Goal: Task Accomplishment & Management: Manage account settings

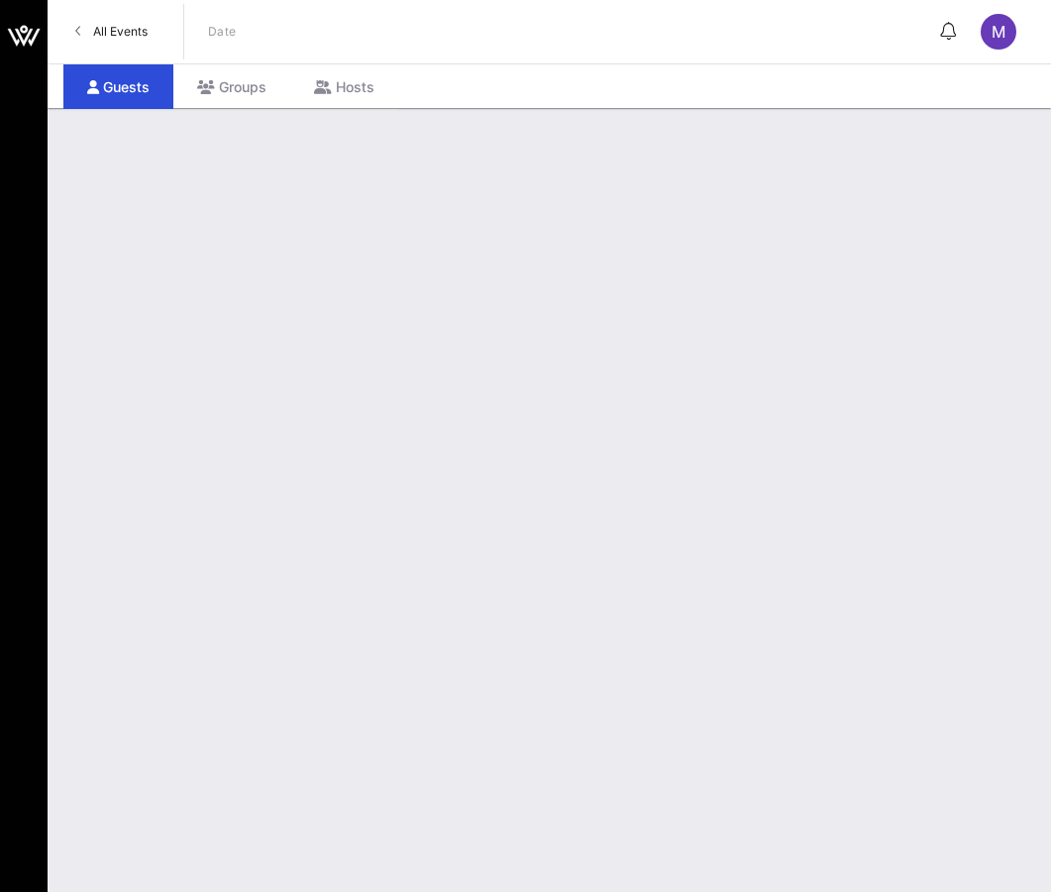
click at [858, 332] on div at bounding box center [550, 500] width 1004 height 784
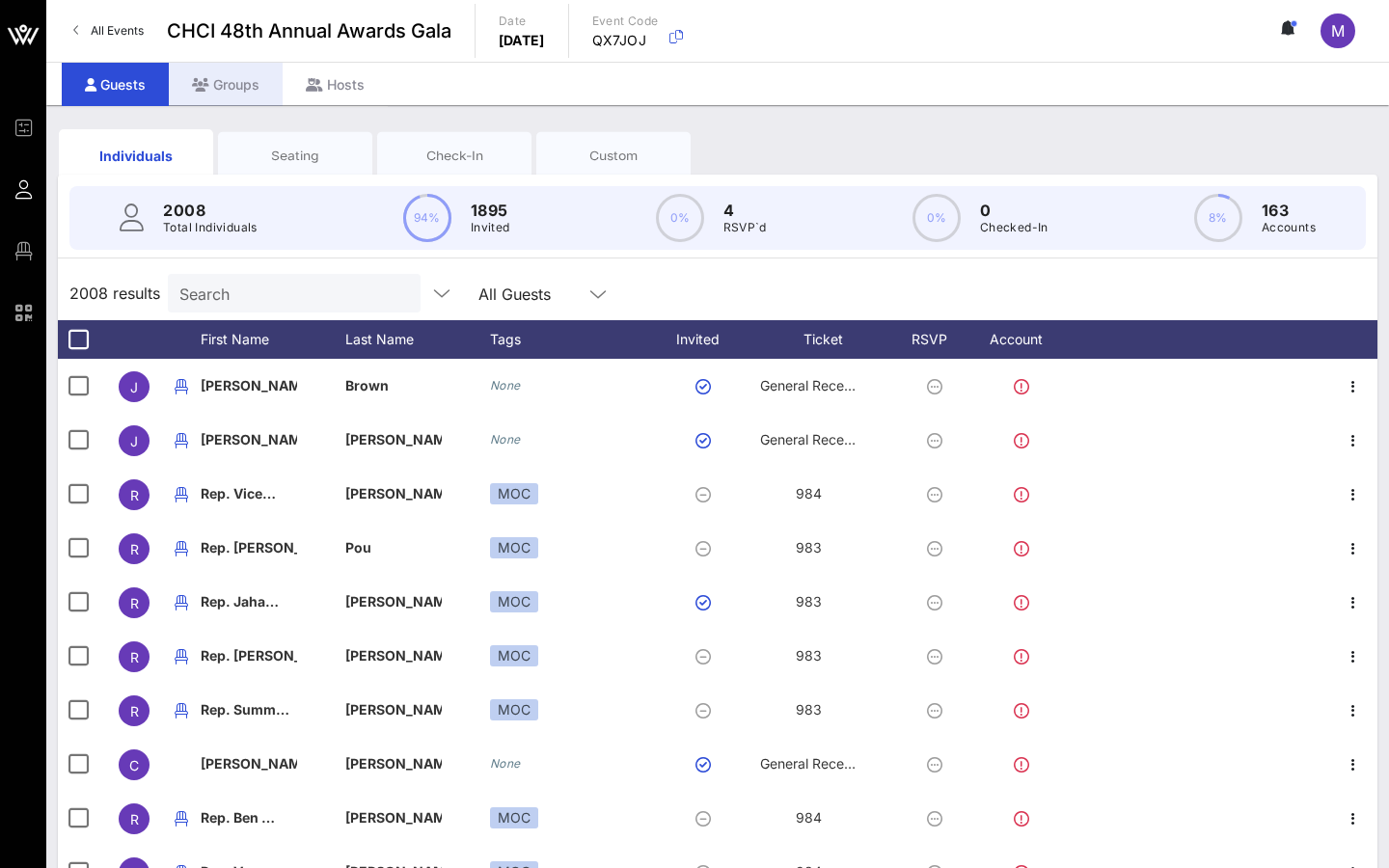
click at [251, 93] on div "Groups" at bounding box center [225, 84] width 114 height 44
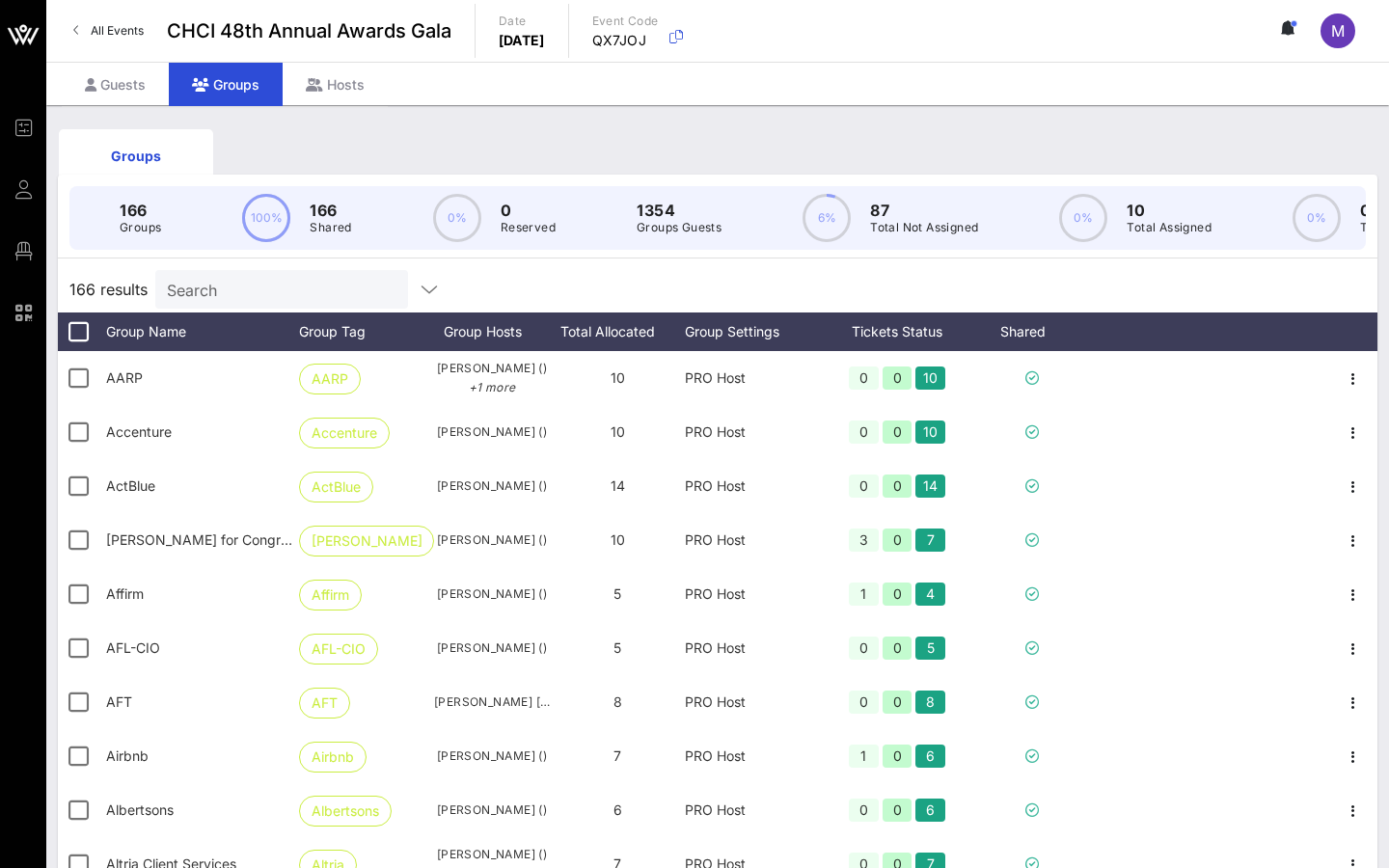
click at [168, 305] on div "Search" at bounding box center [279, 289] width 226 height 39
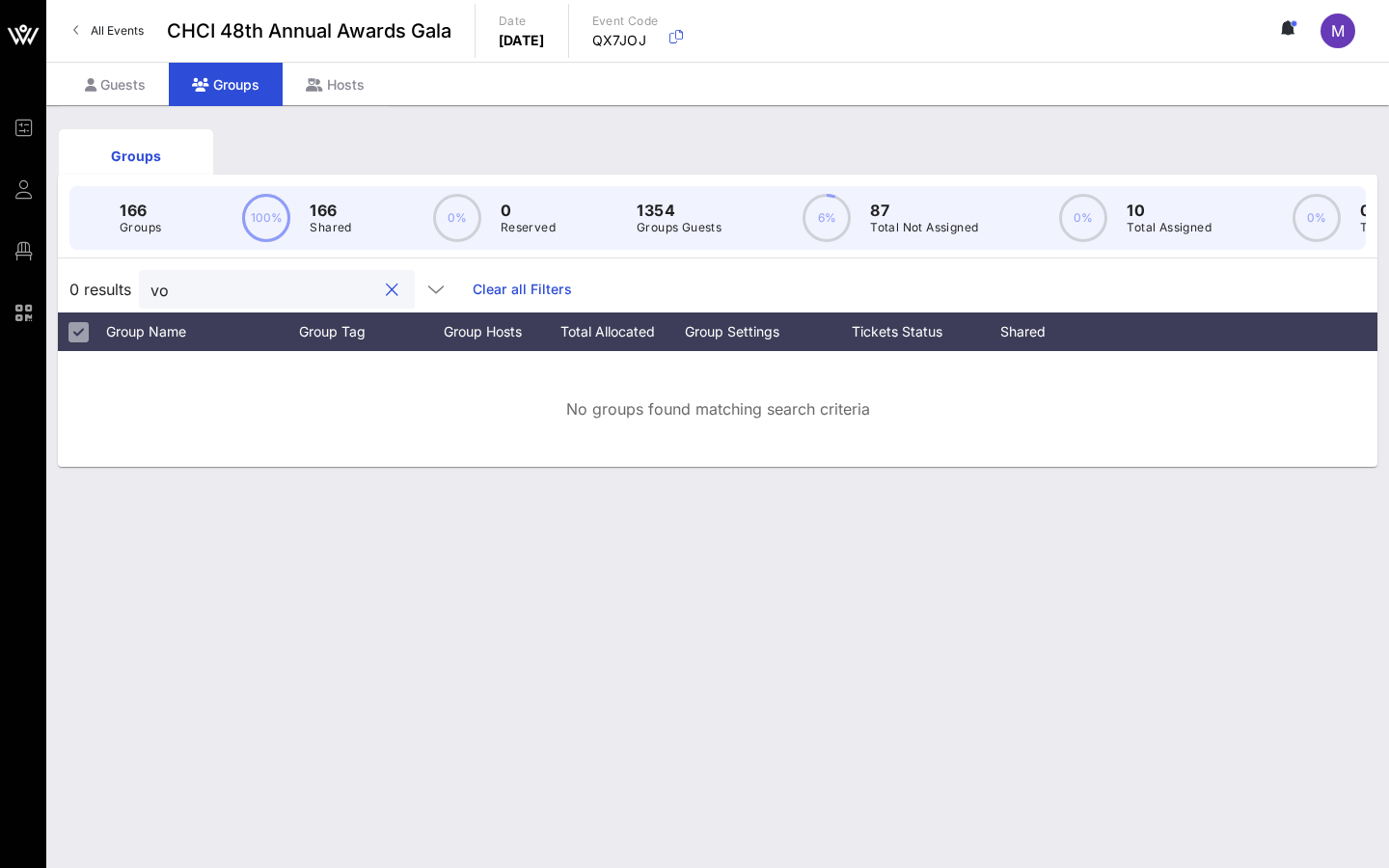
type input "v"
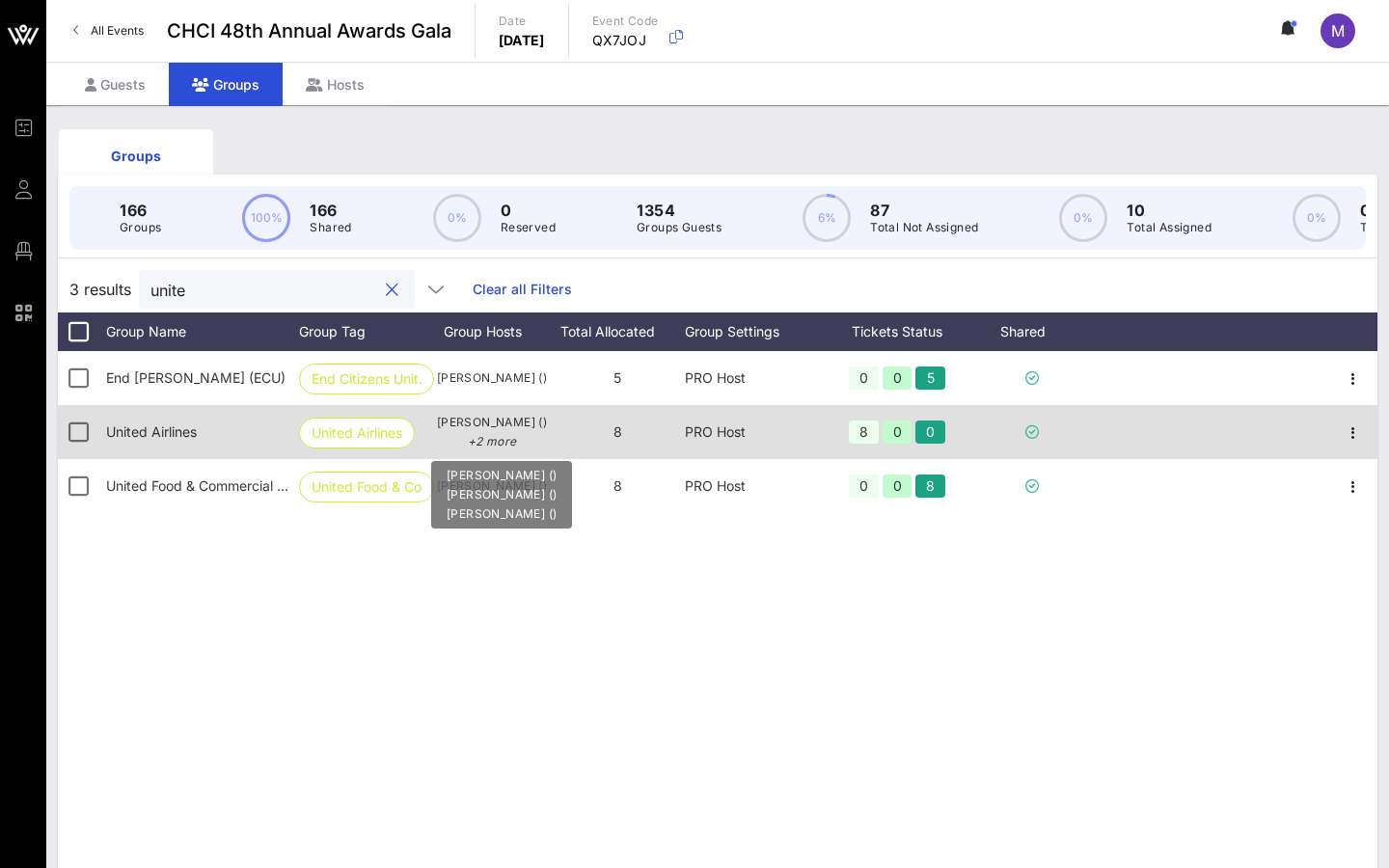
type input "unite"
click at [492, 441] on p "+2 more" at bounding box center [492, 442] width 116 height 19
click at [1022, 434] on icon "button" at bounding box center [1353, 433] width 23 height 23
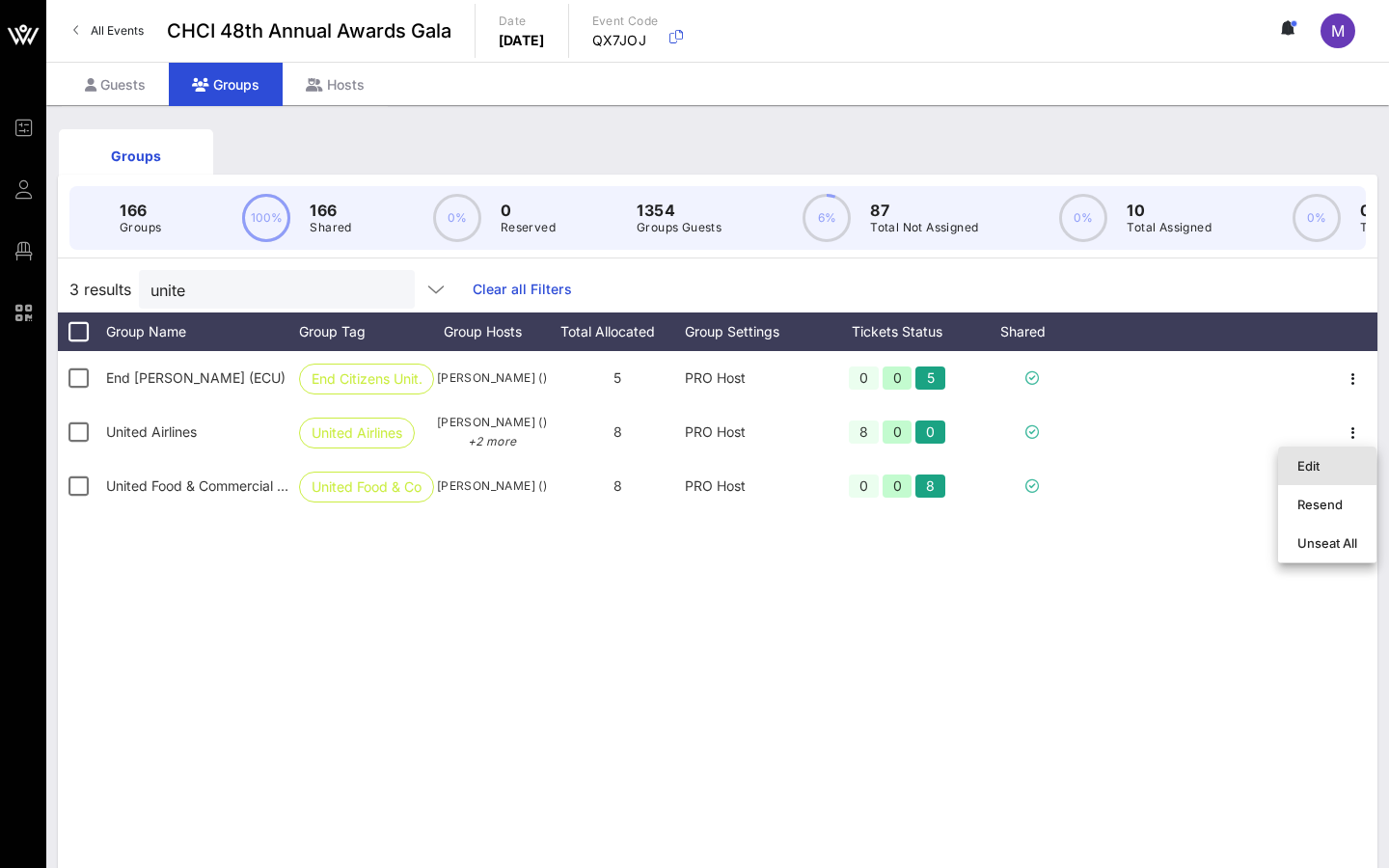
click at [1022, 458] on div "Edit" at bounding box center [1326, 466] width 59 height 16
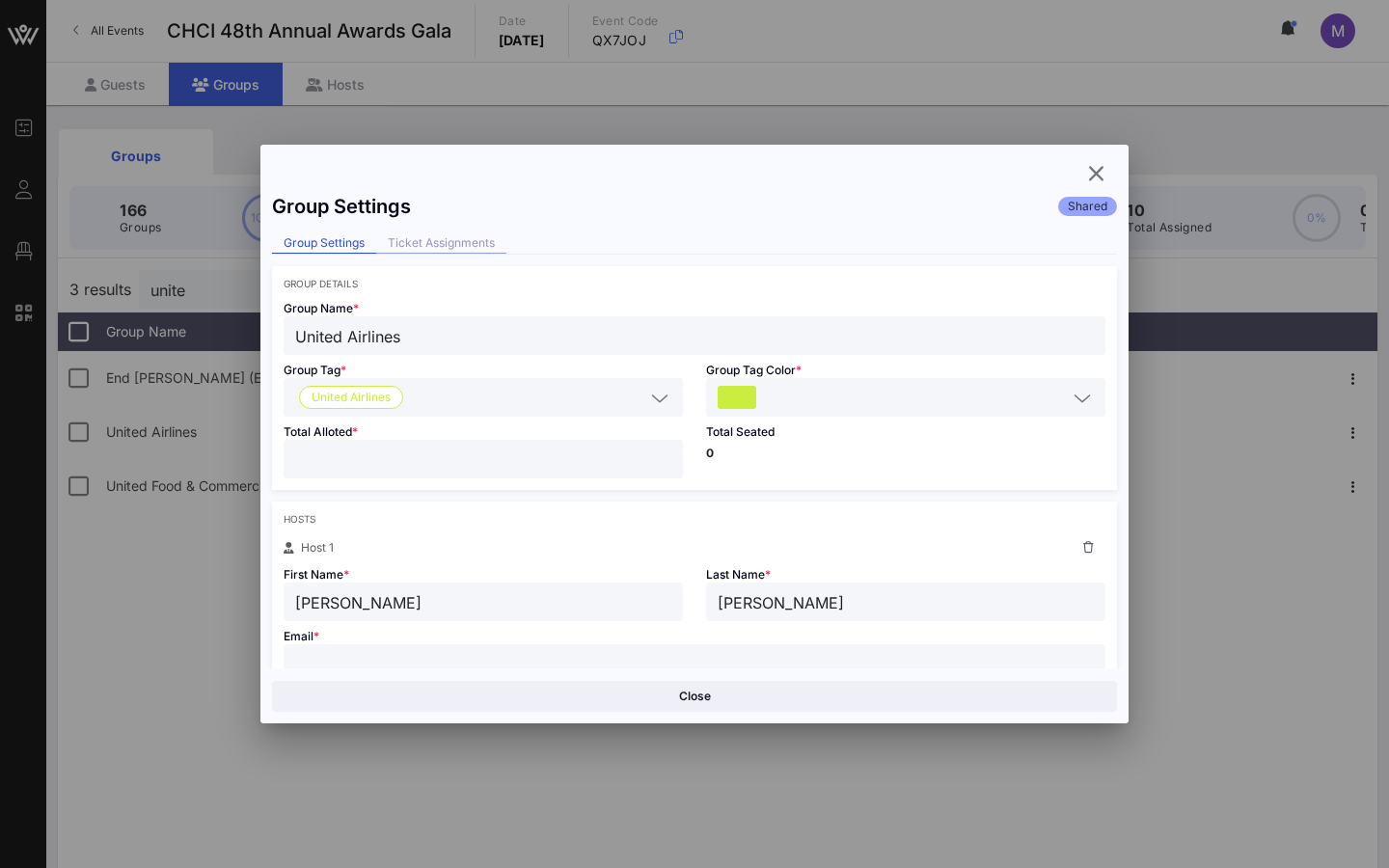
click at [443, 240] on div "Ticket Assignments" at bounding box center [441, 243] width 130 height 20
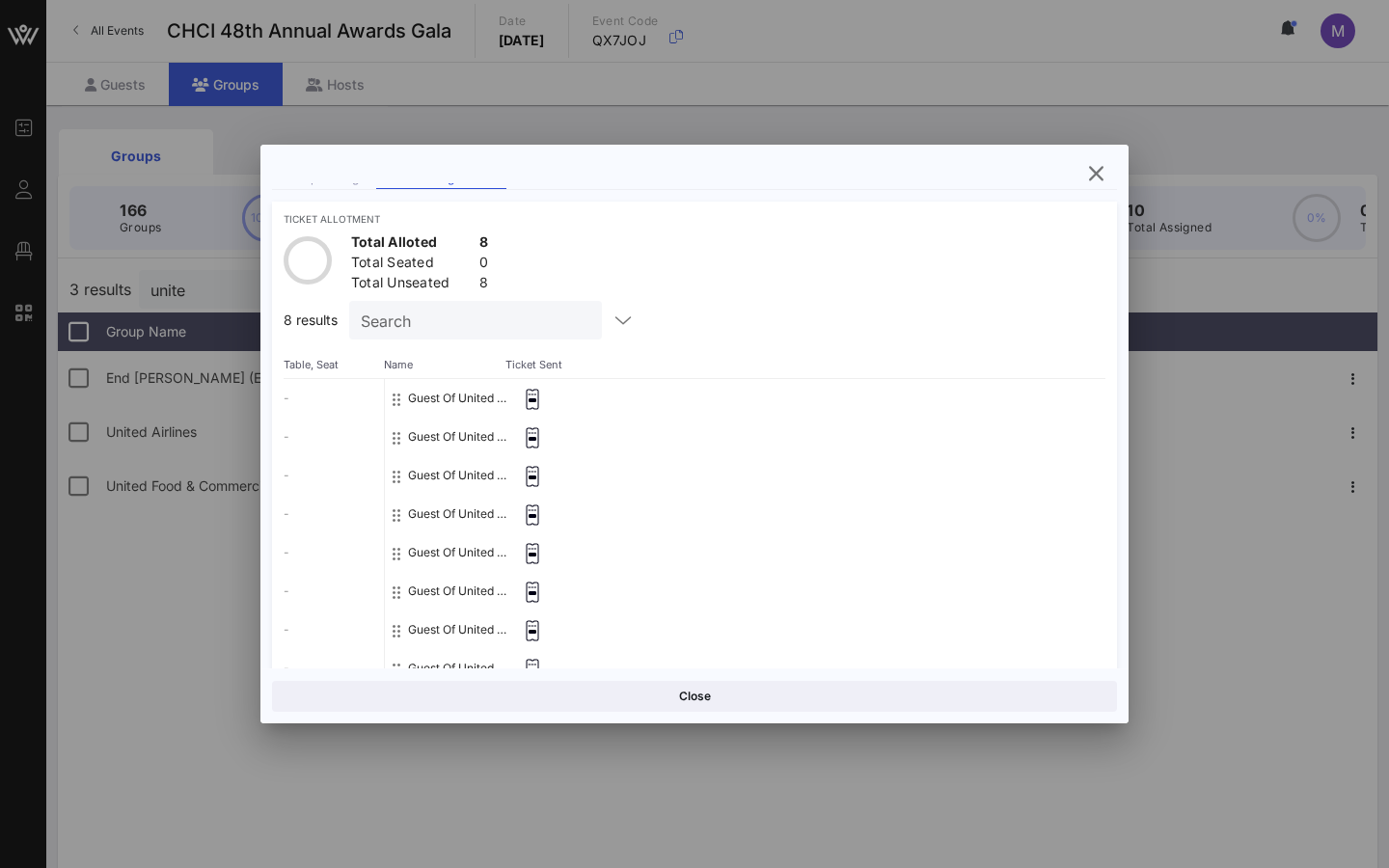
scroll to position [127, 0]
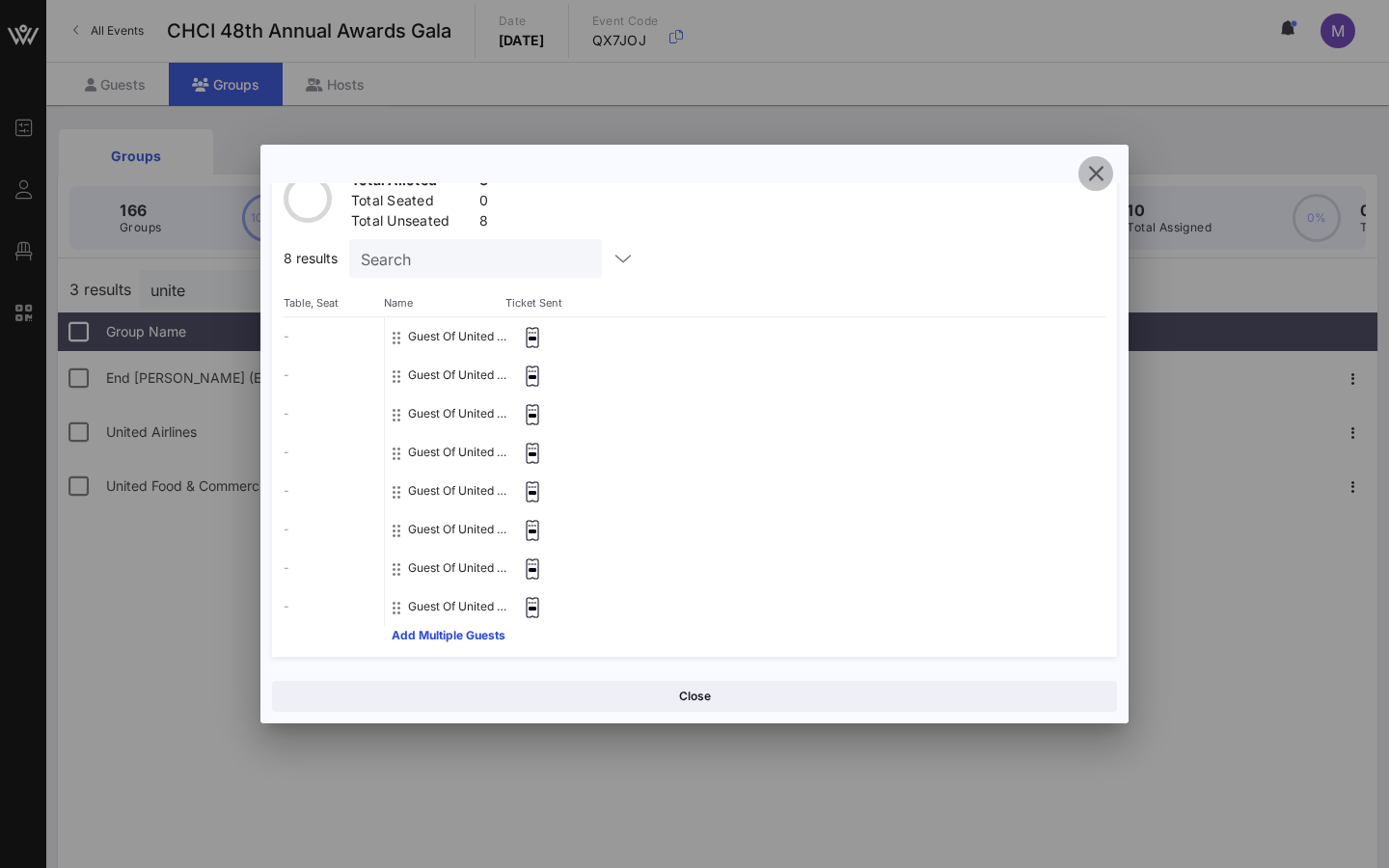
click at [1022, 179] on icon "button" at bounding box center [1096, 173] width 23 height 23
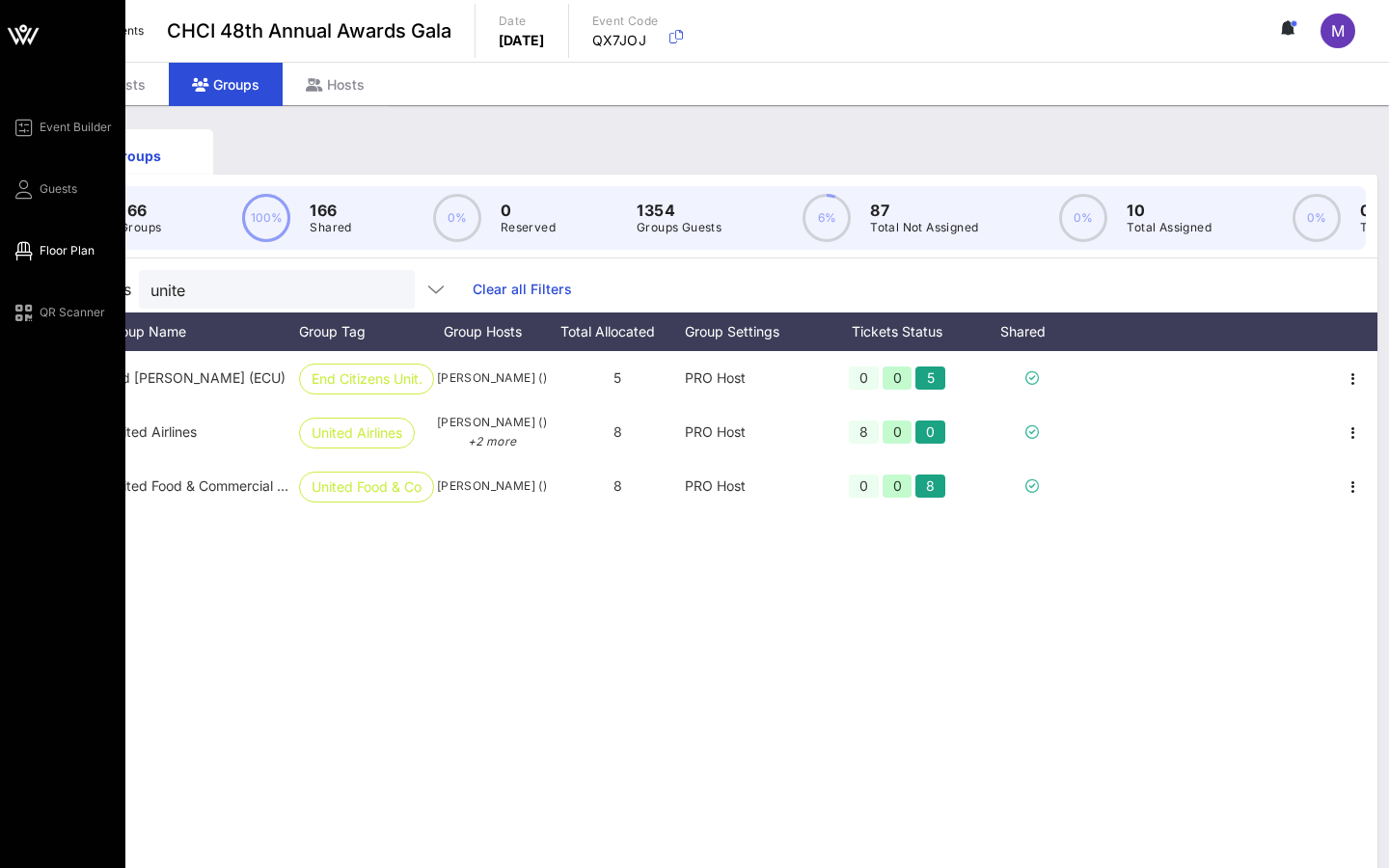
click at [65, 260] on link "Floor Plan" at bounding box center [53, 251] width 83 height 23
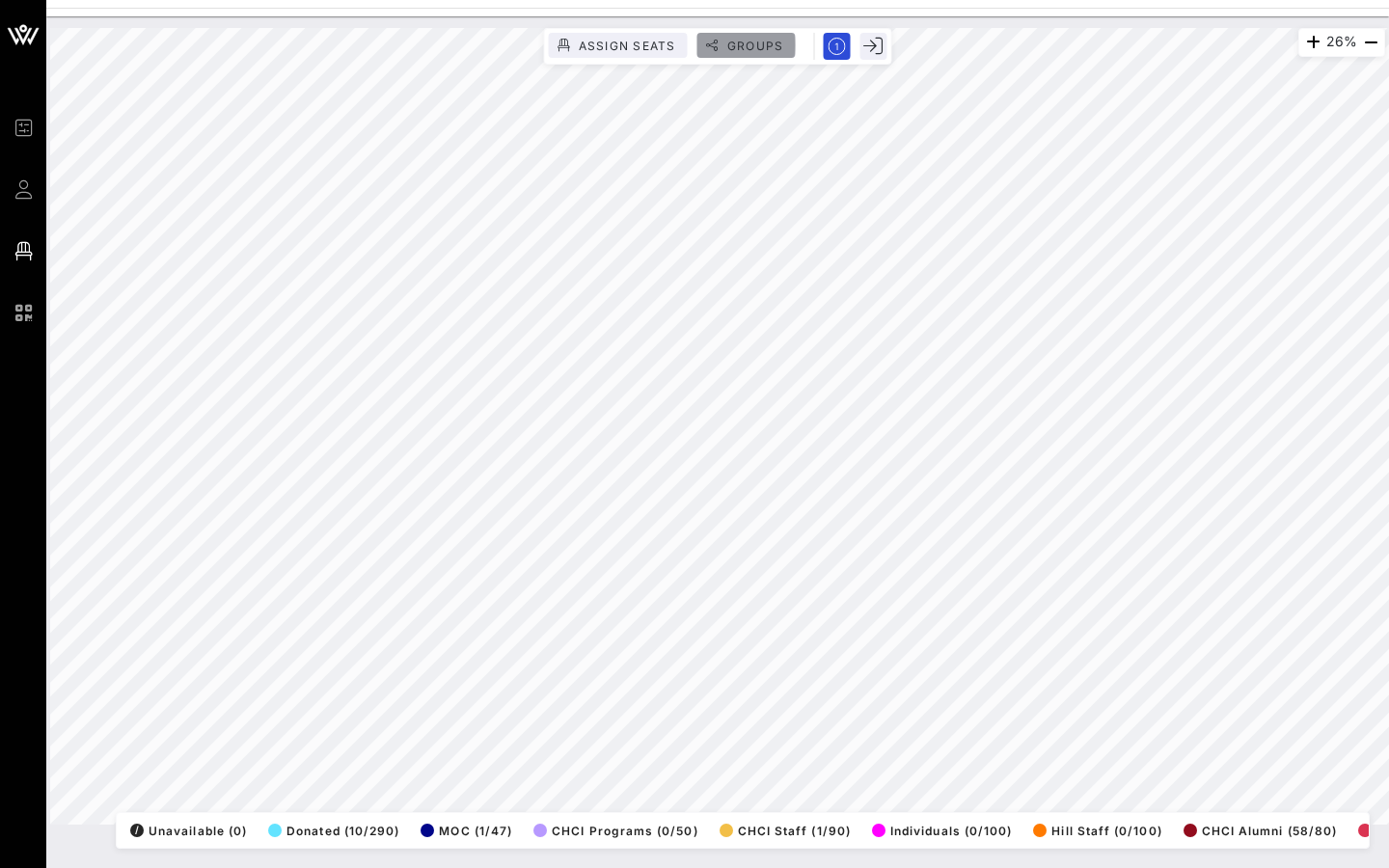
click at [734, 49] on span "Groups" at bounding box center [754, 46] width 57 height 15
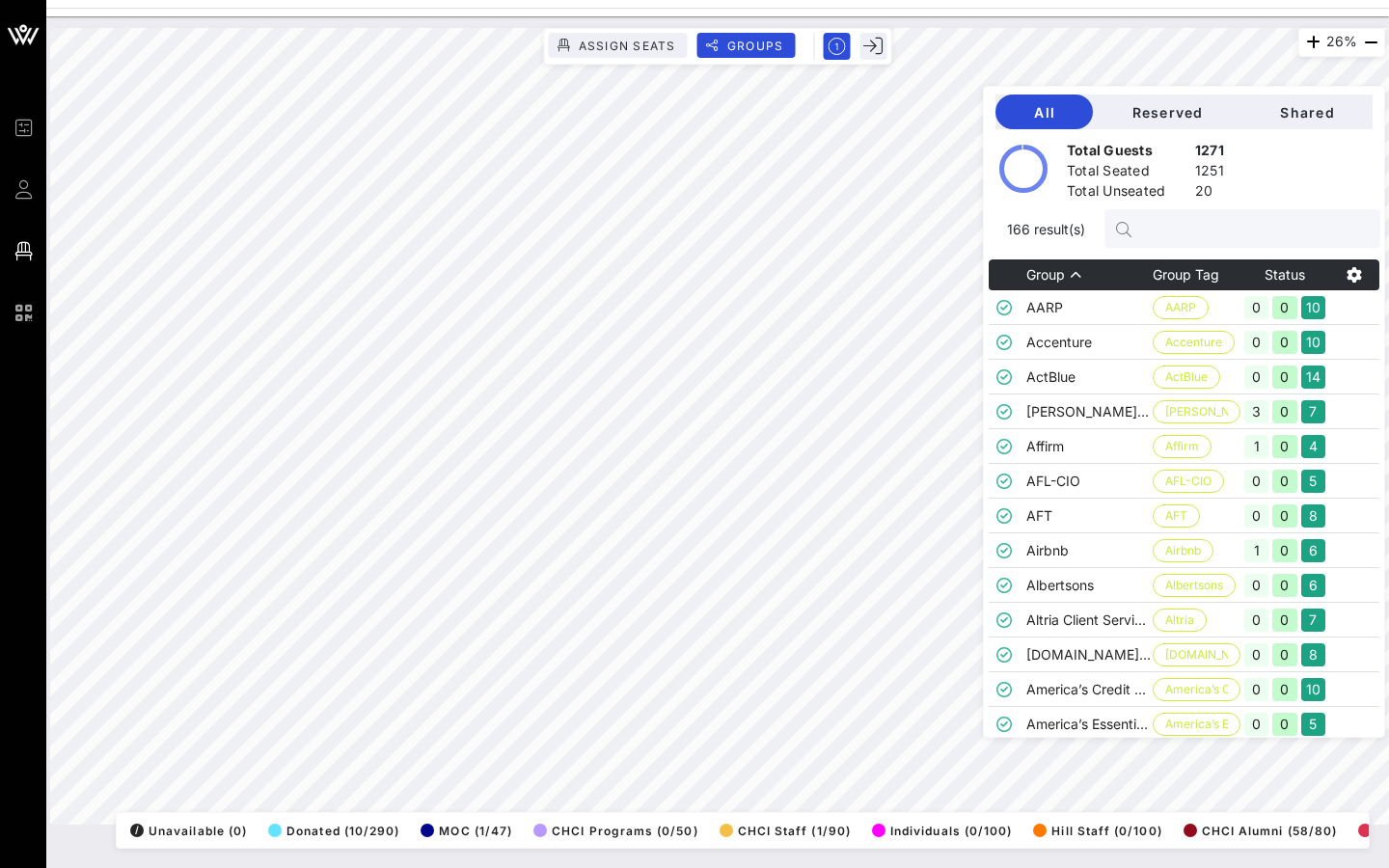
click at [1022, 235] on input "text" at bounding box center [1252, 229] width 226 height 25
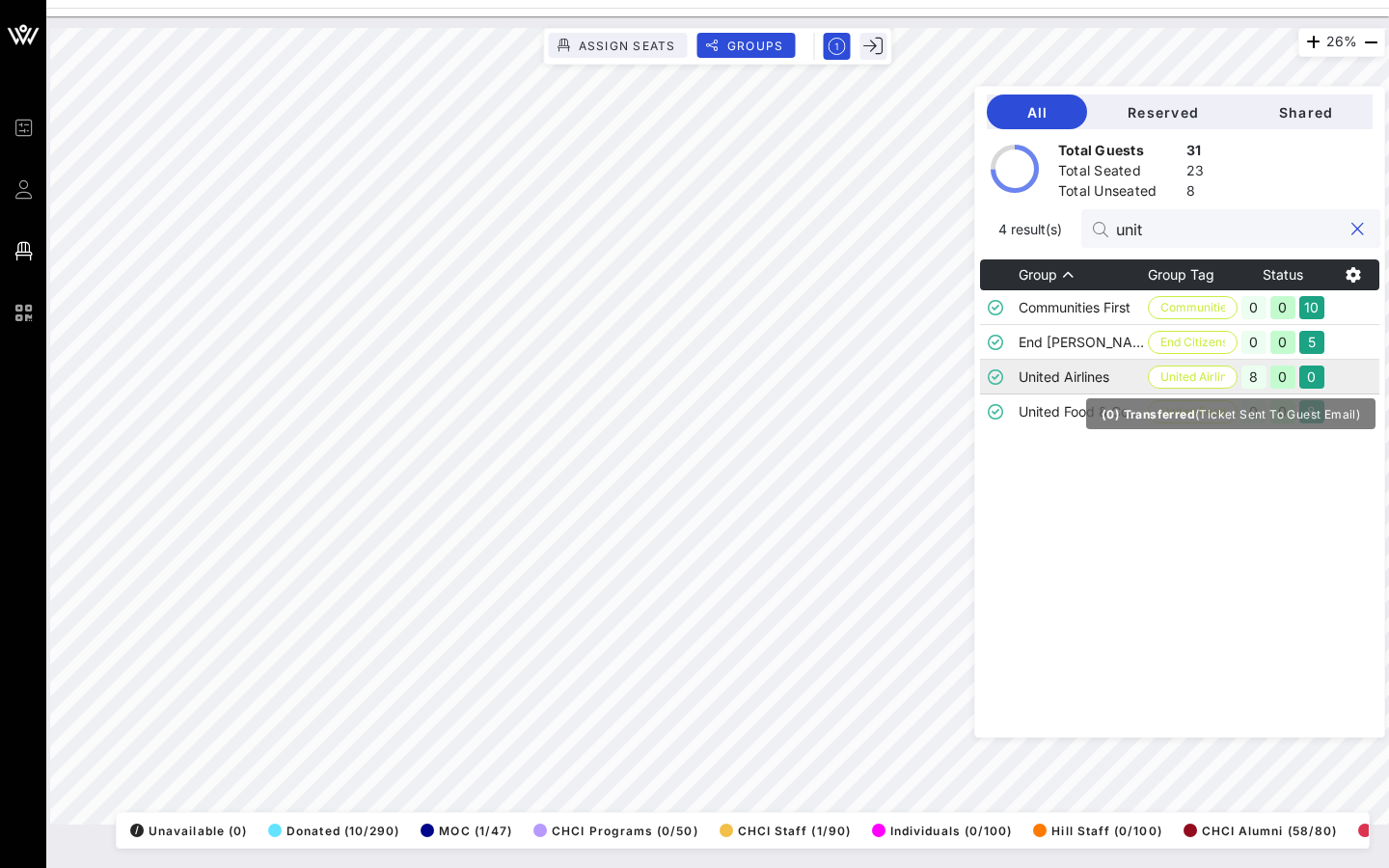
type input "unit"
click at [1022, 380] on div "0" at bounding box center [1311, 377] width 25 height 23
click at [1022, 375] on span "United Airlines" at bounding box center [1192, 377] width 64 height 21
click at [1022, 368] on td "United Airlines" at bounding box center [1082, 378] width 129 height 35
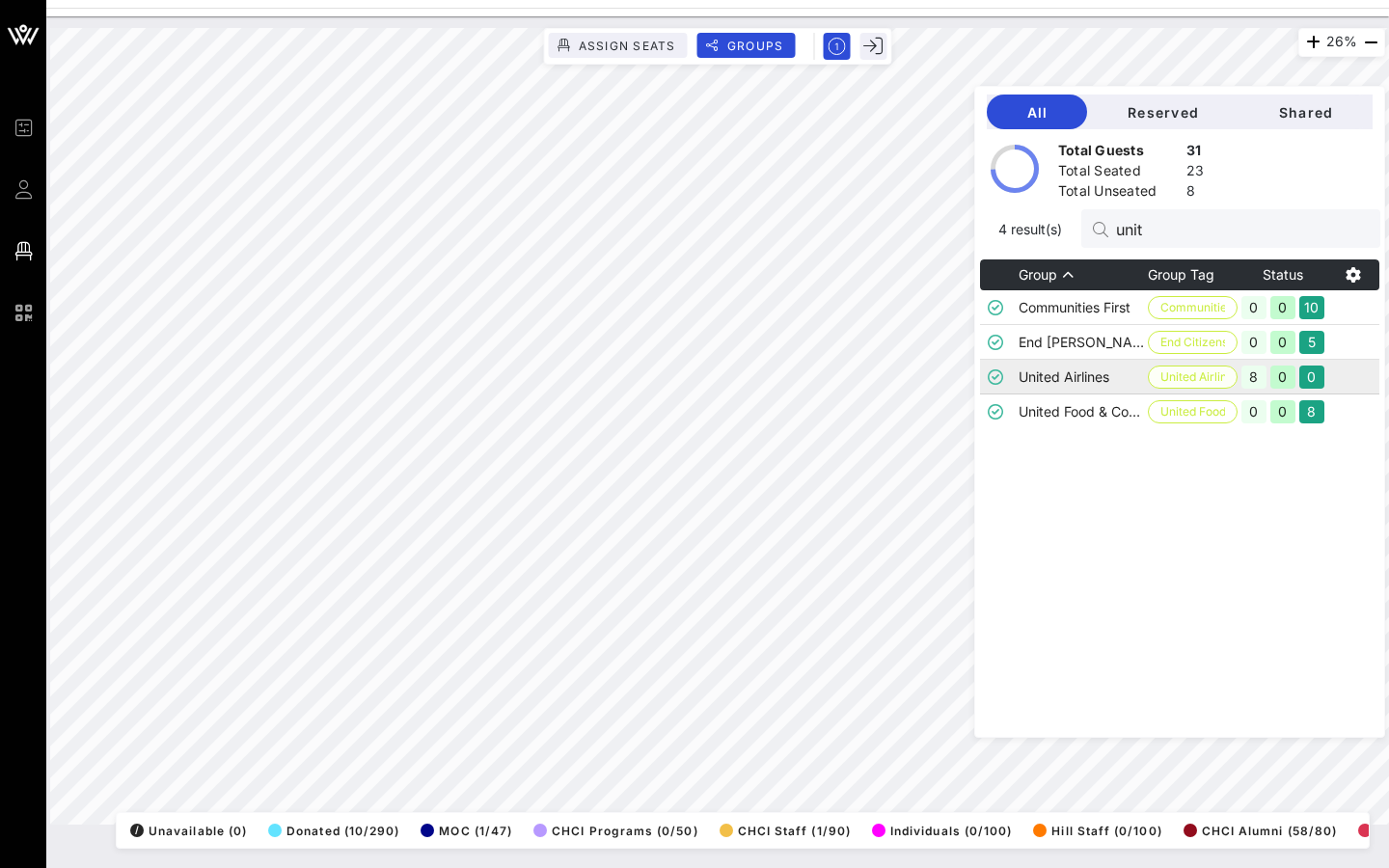
click at [1022, 371] on span "United Airlines" at bounding box center [1192, 377] width 64 height 21
click at [1022, 380] on div "8" at bounding box center [1254, 377] width 25 height 23
click at [1022, 125] on button "Reserved" at bounding box center [1162, 112] width 152 height 35
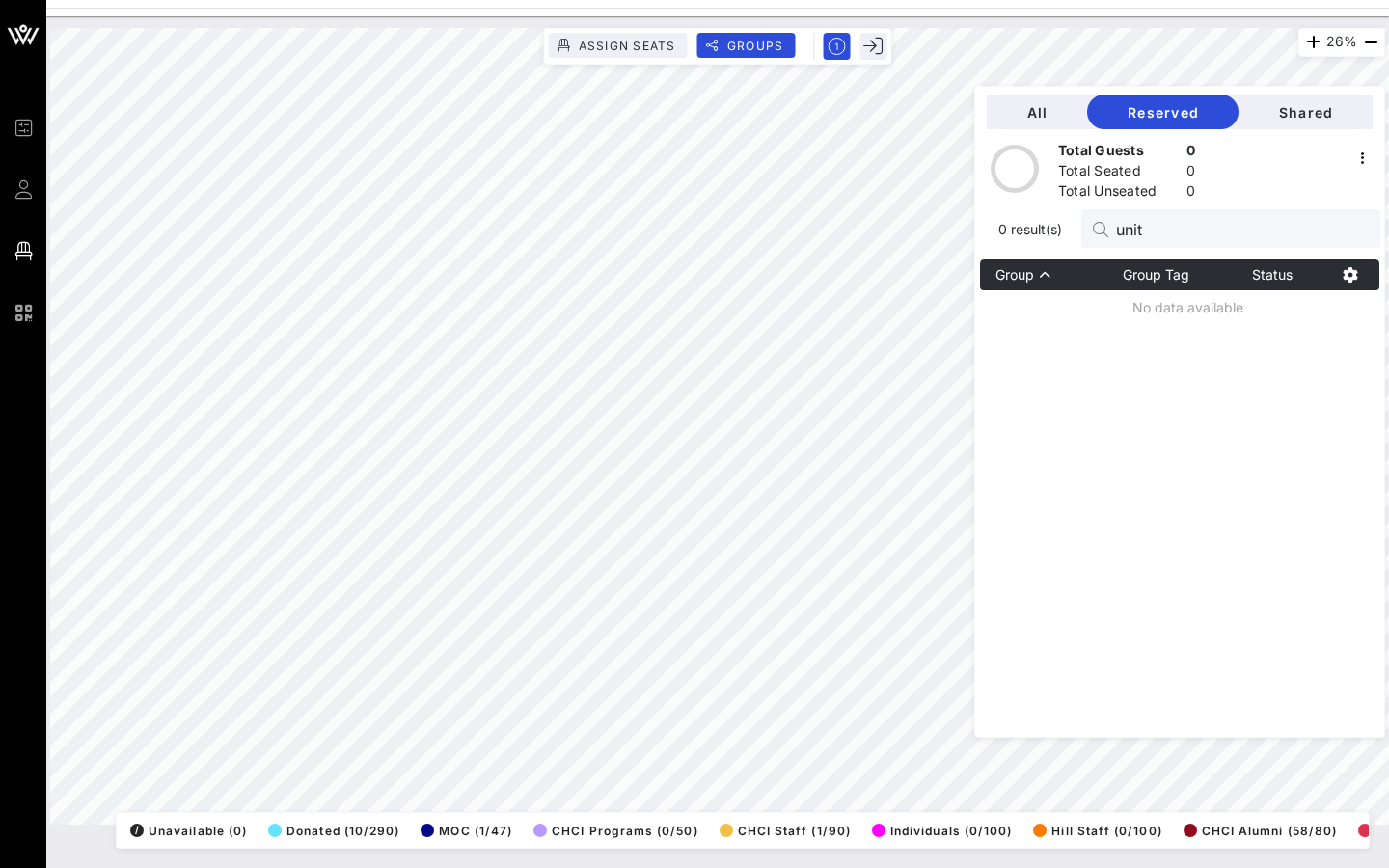
click at [1022, 90] on div "All Reserved Shared Total Guests 0 Total Seated 0 Total Unseated 0 0 result(s) …" at bounding box center [1180, 412] width 411 height 652
click at [1022, 101] on button "All" at bounding box center [1036, 112] width 100 height 35
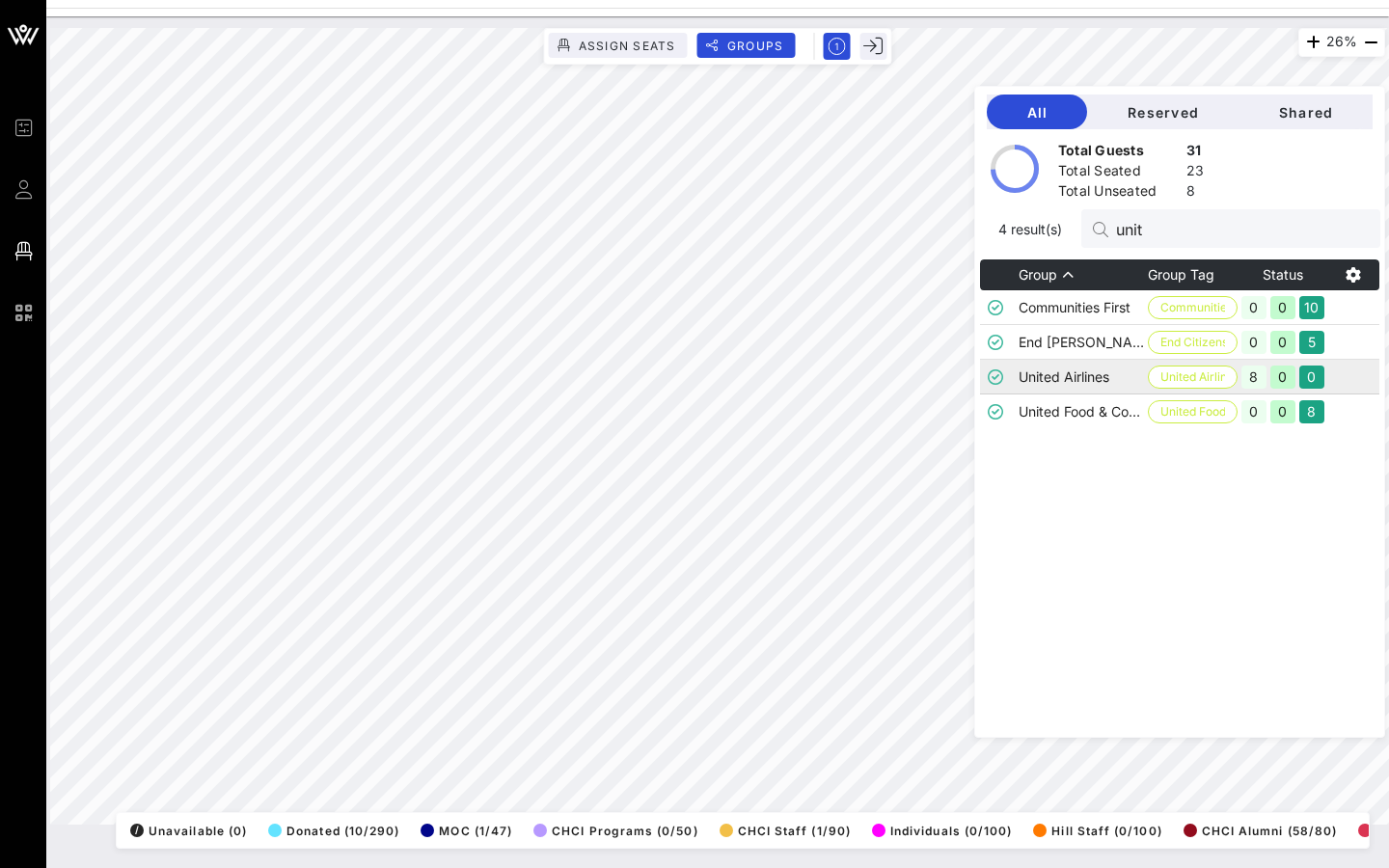
click at [1022, 383] on td "United Airlines" at bounding box center [1082, 378] width 129 height 35
click at [1022, 375] on div "0" at bounding box center [1283, 377] width 25 height 23
click at [1022, 378] on div "0" at bounding box center [1311, 377] width 25 height 23
click at [1022, 265] on div at bounding box center [1353, 274] width 52 height 27
click at [1022, 271] on icon "button" at bounding box center [1353, 274] width 23 height 23
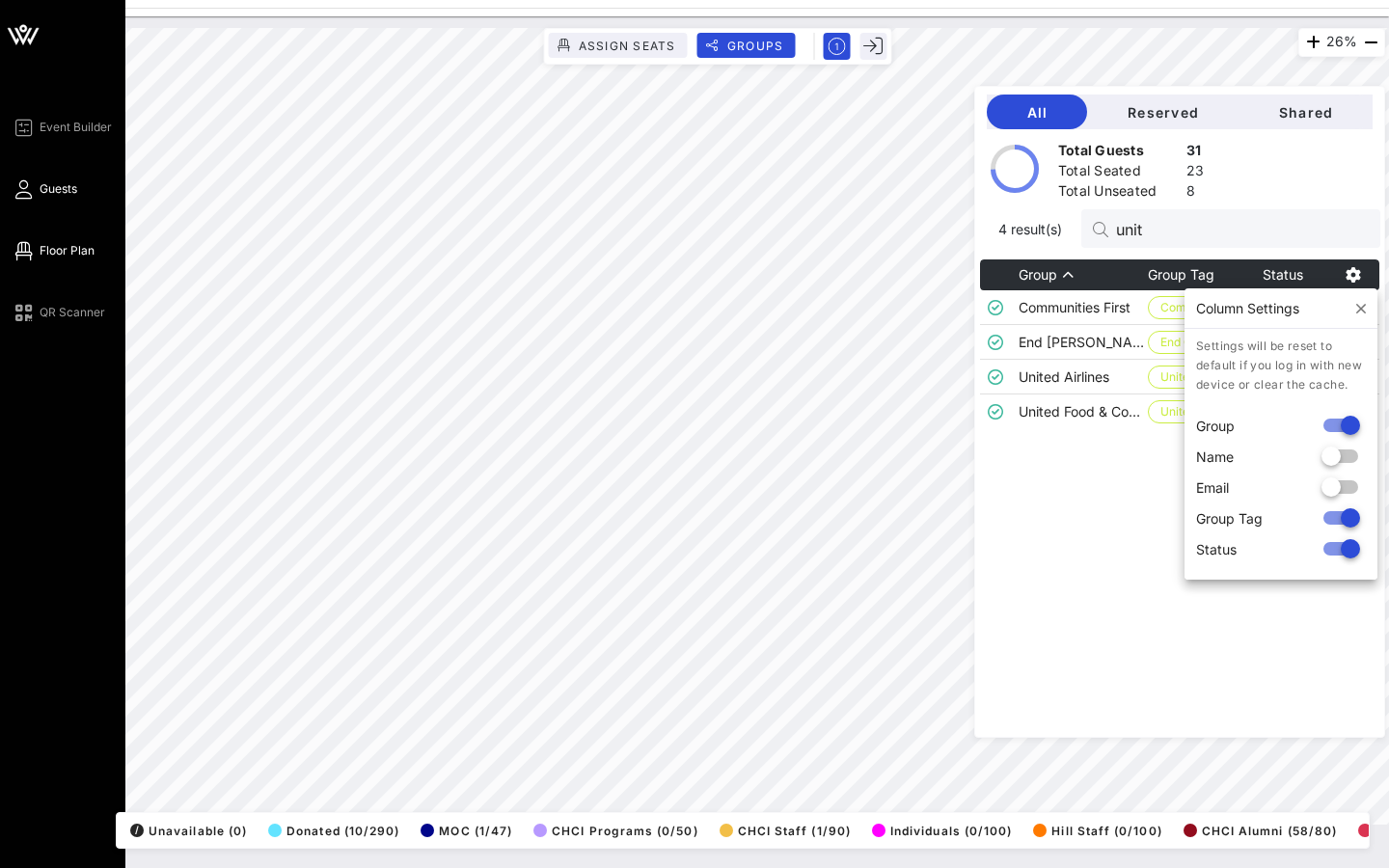
click at [60, 189] on span "Guests" at bounding box center [58, 189] width 38 height 18
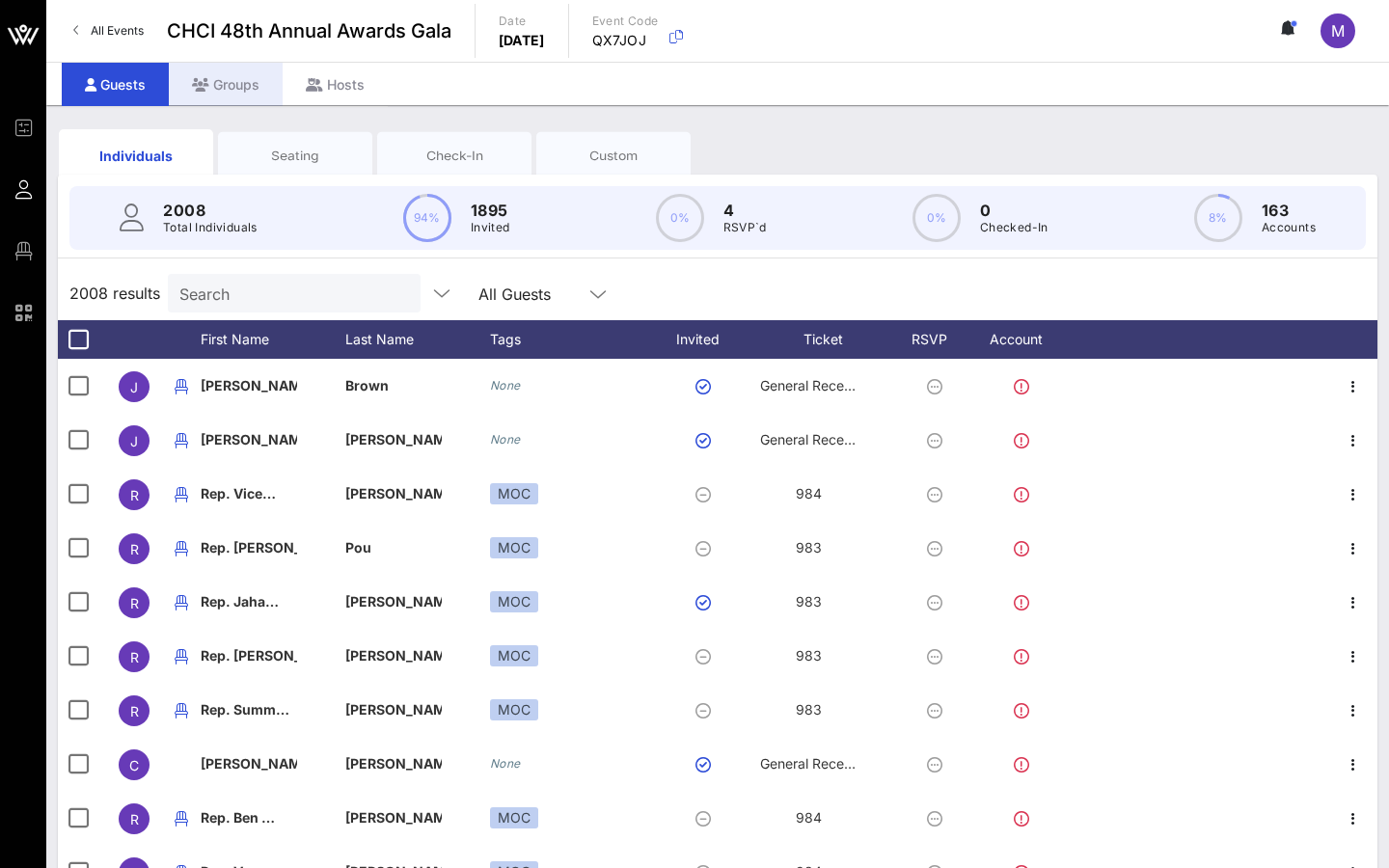
click at [271, 67] on div "Groups" at bounding box center [225, 84] width 114 height 44
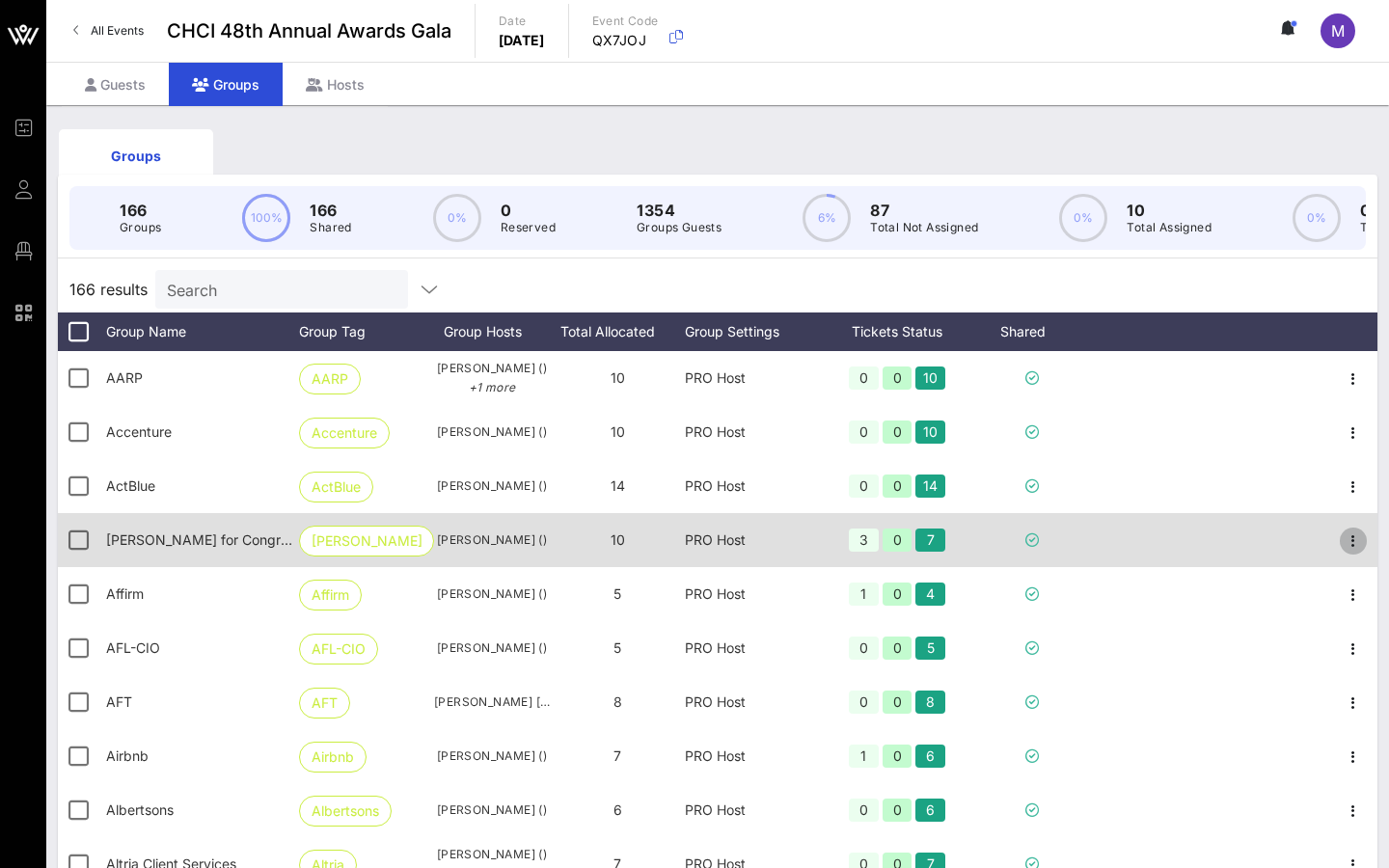
click at [1022, 542] on icon "button" at bounding box center [1353, 541] width 23 height 23
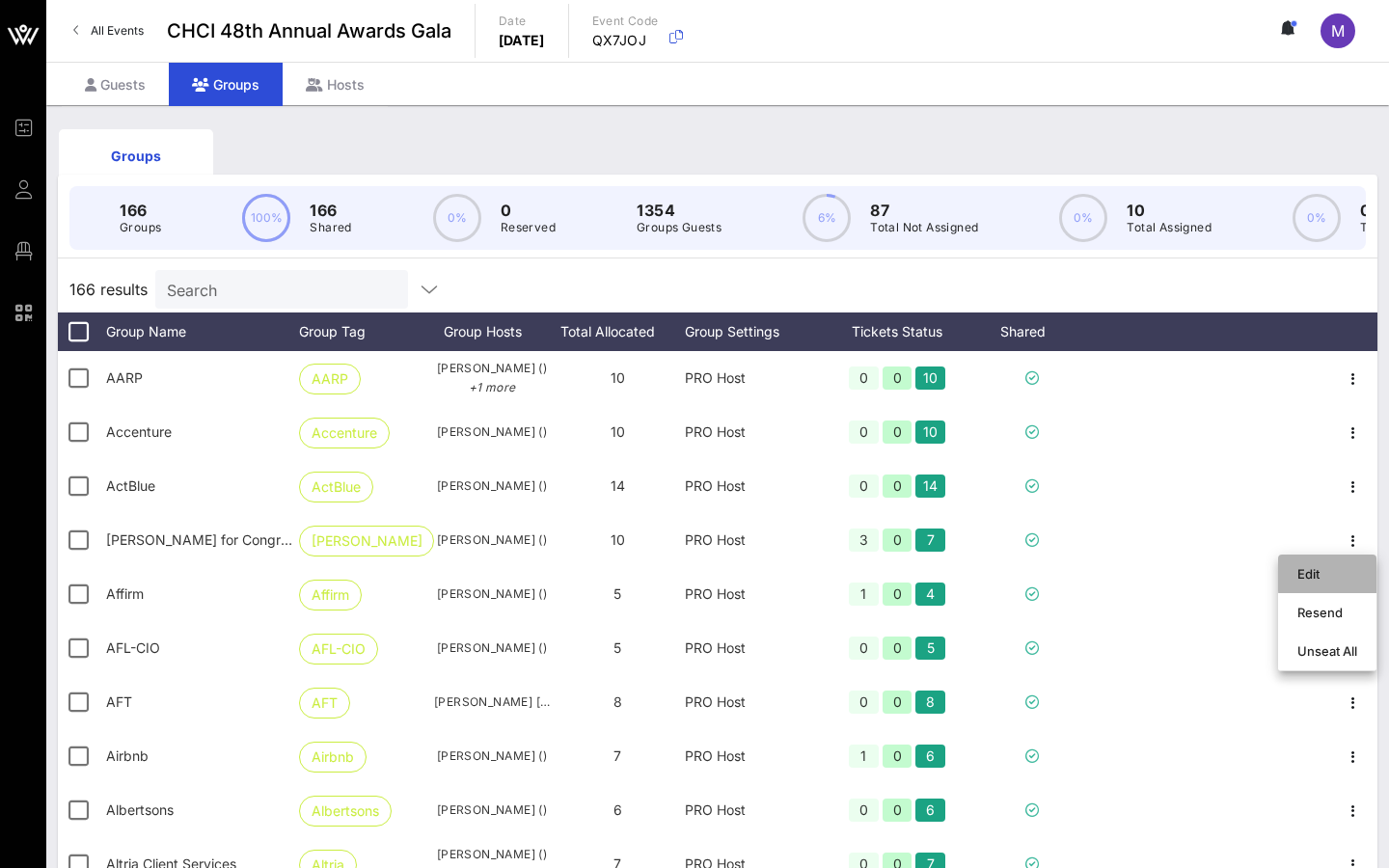
click at [1022, 565] on div "Edit" at bounding box center [1326, 574] width 59 height 31
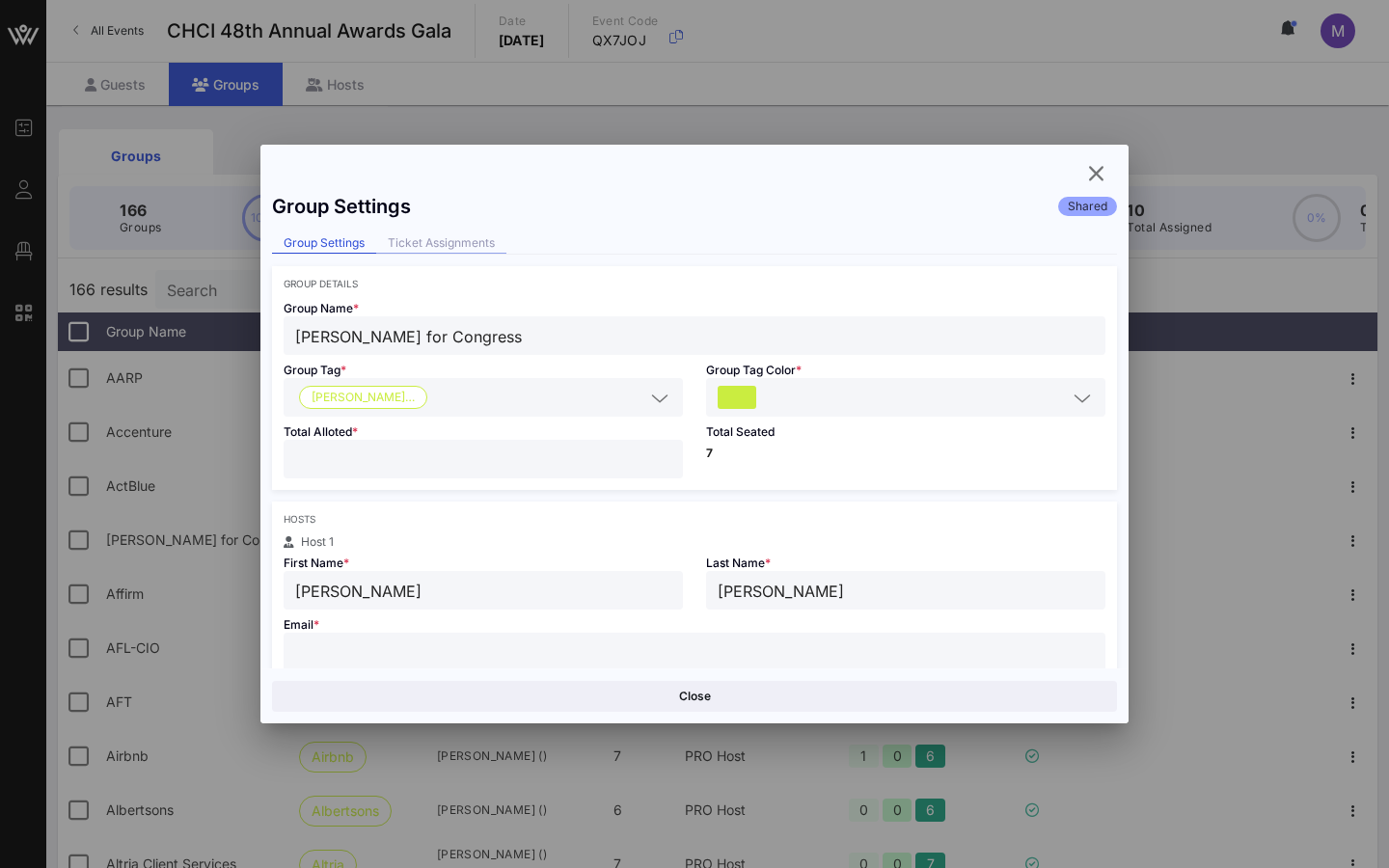
click at [443, 249] on div "Ticket Assignments" at bounding box center [441, 243] width 130 height 20
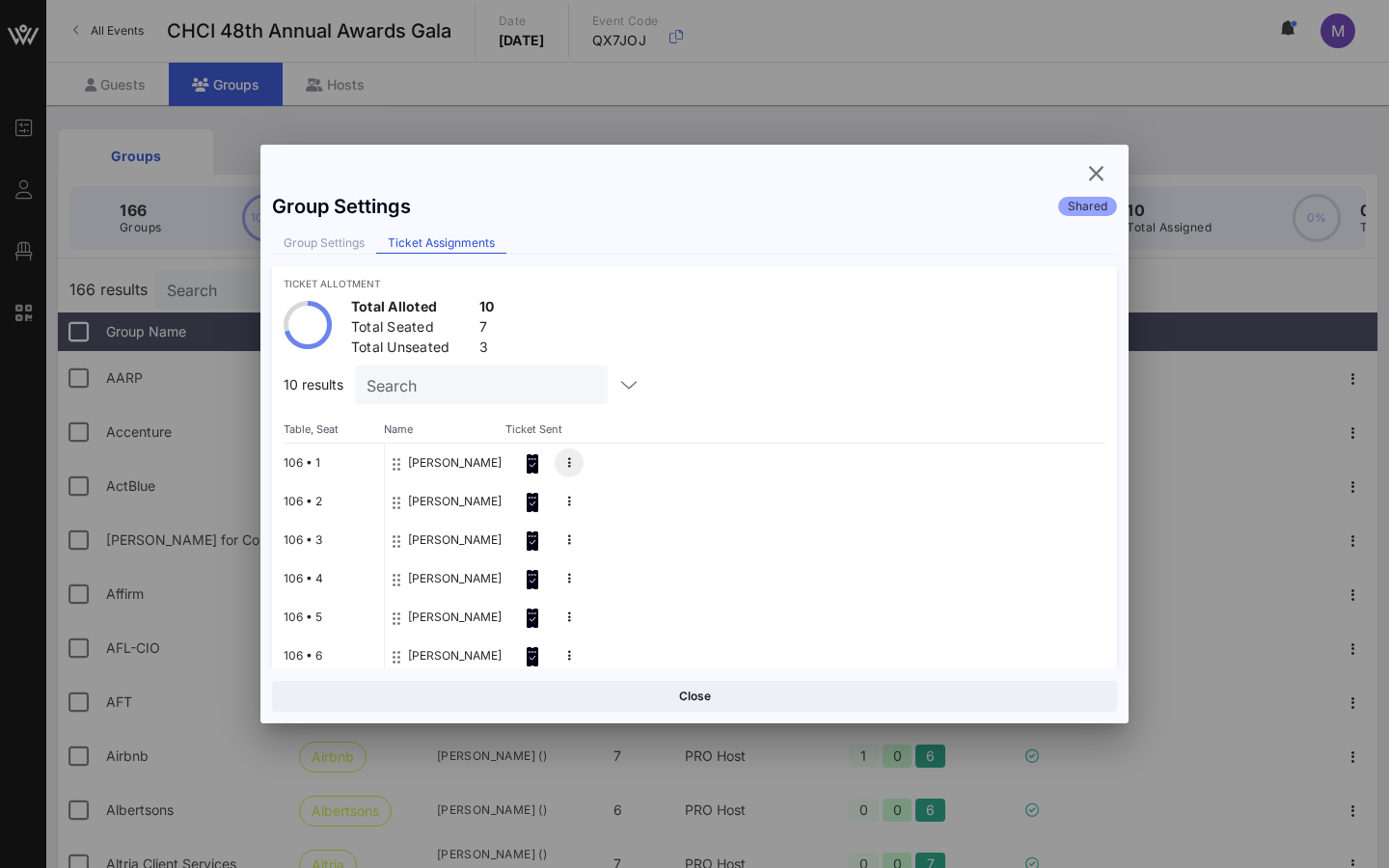
click at [575, 467] on button at bounding box center [569, 463] width 29 height 29
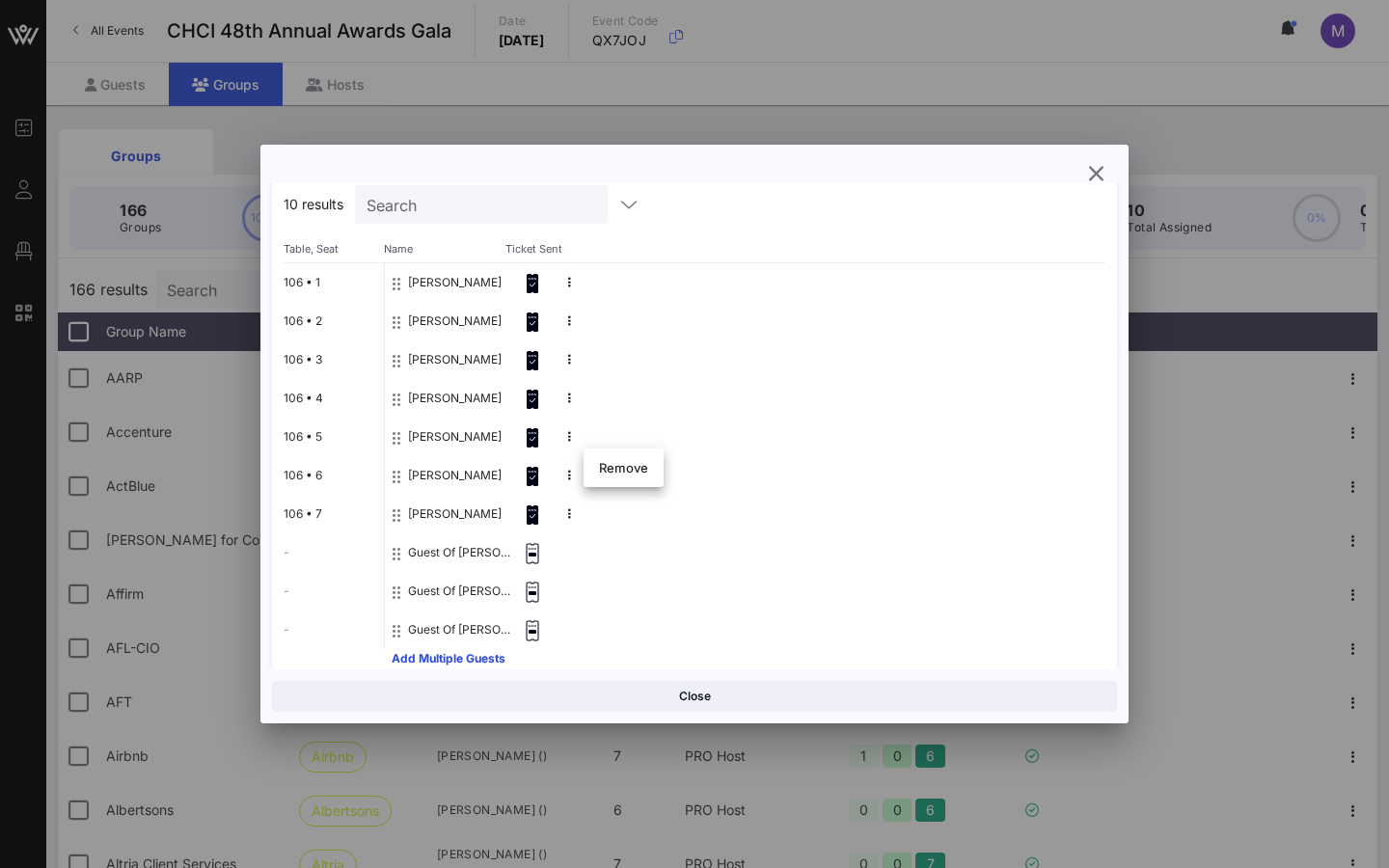
scroll to position [203, 0]
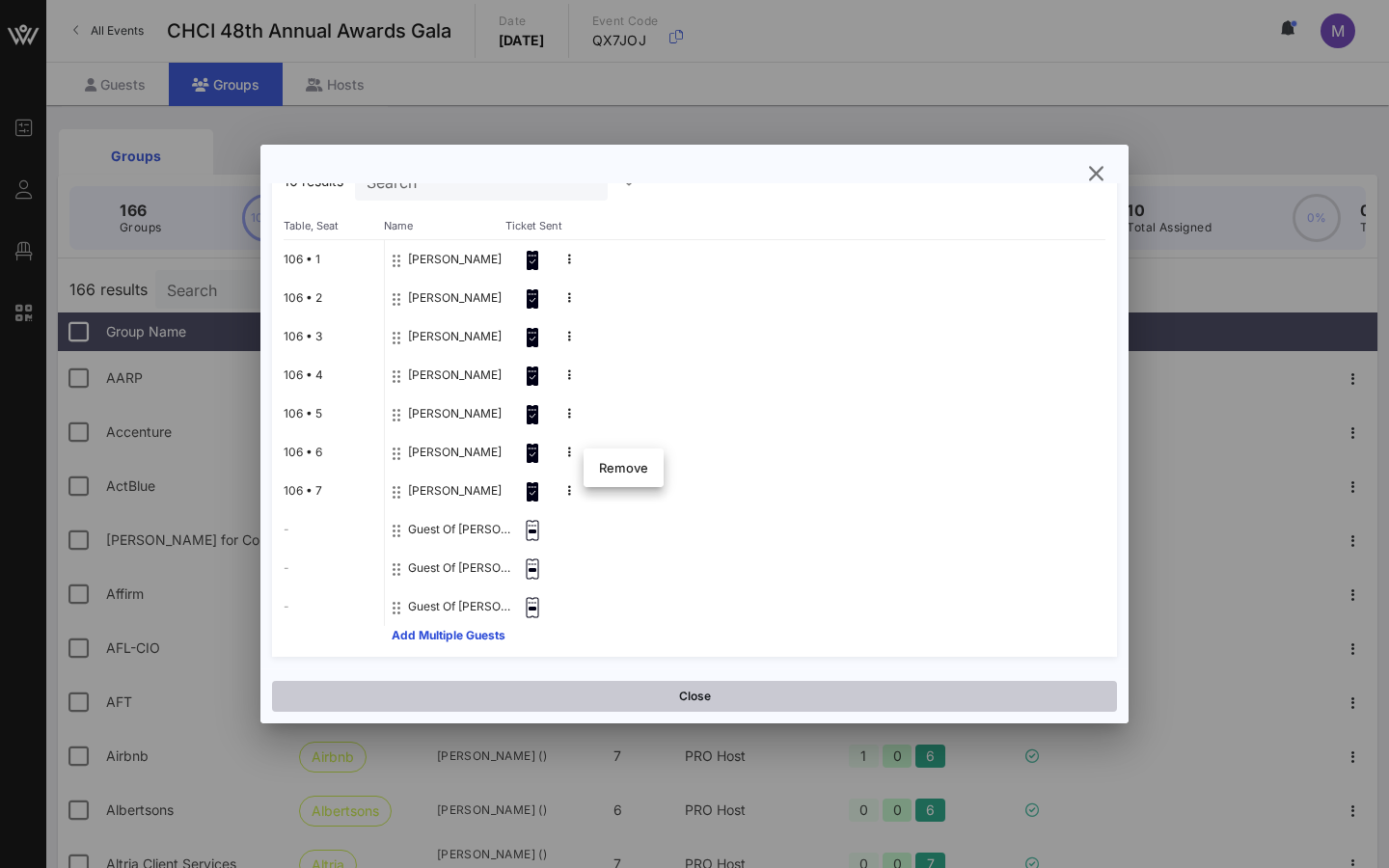
click at [666, 696] on button "Close" at bounding box center [694, 696] width 845 height 31
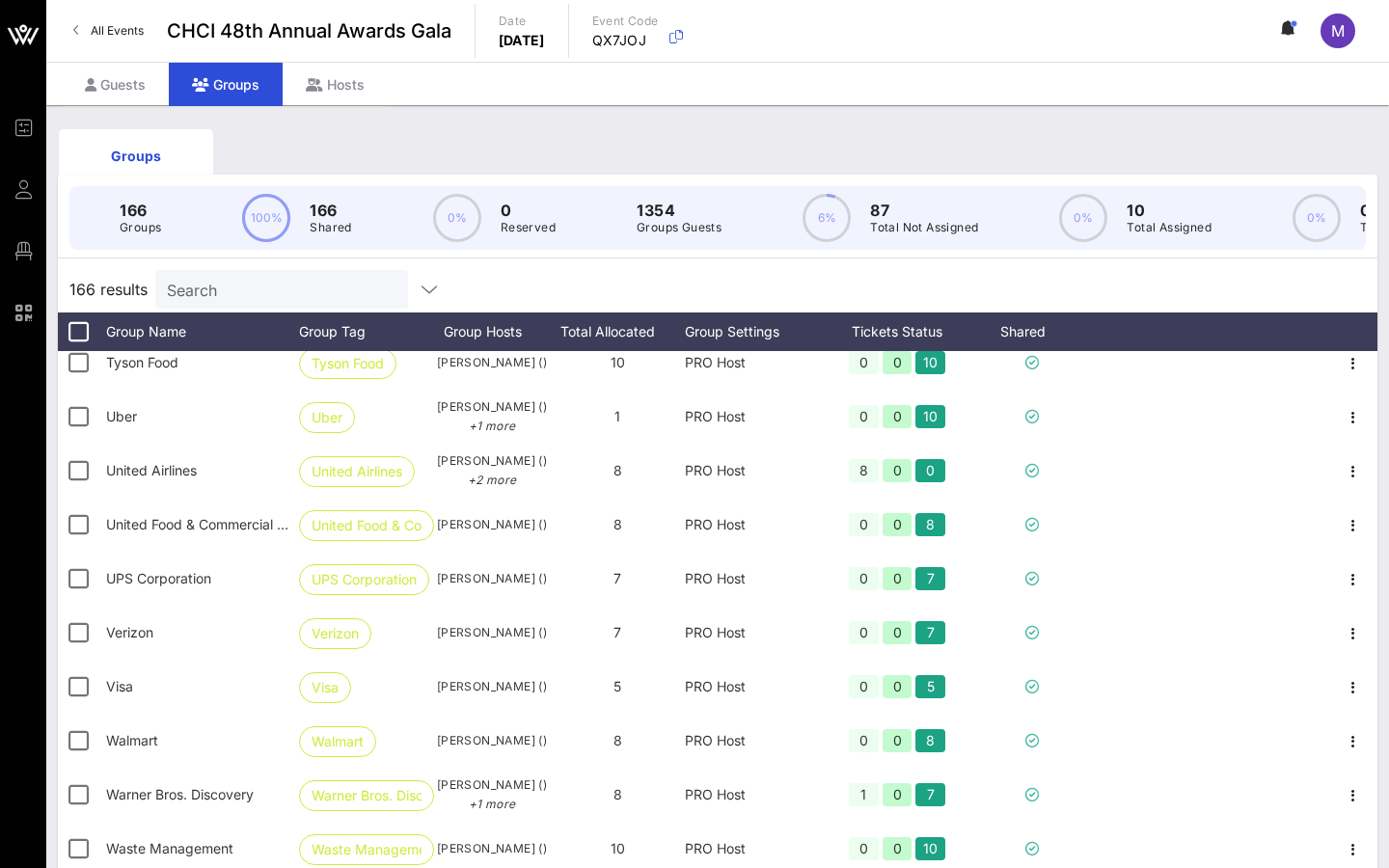
scroll to position [143, 0]
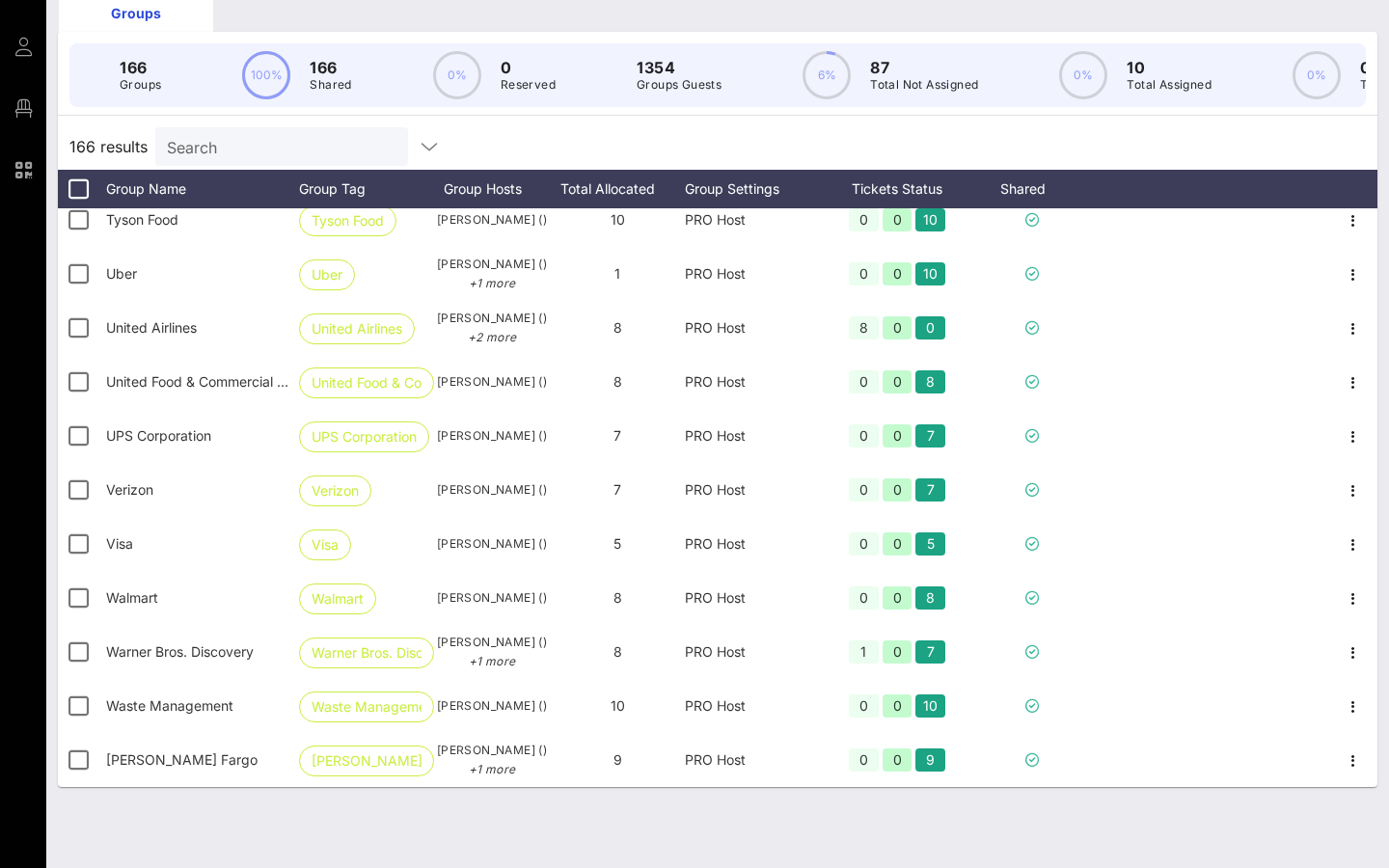
click at [859, 65] on div "6% 87 Total Not Assigned" at bounding box center [890, 76] width 175 height 49
